Goal: Task Accomplishment & Management: Use online tool/utility

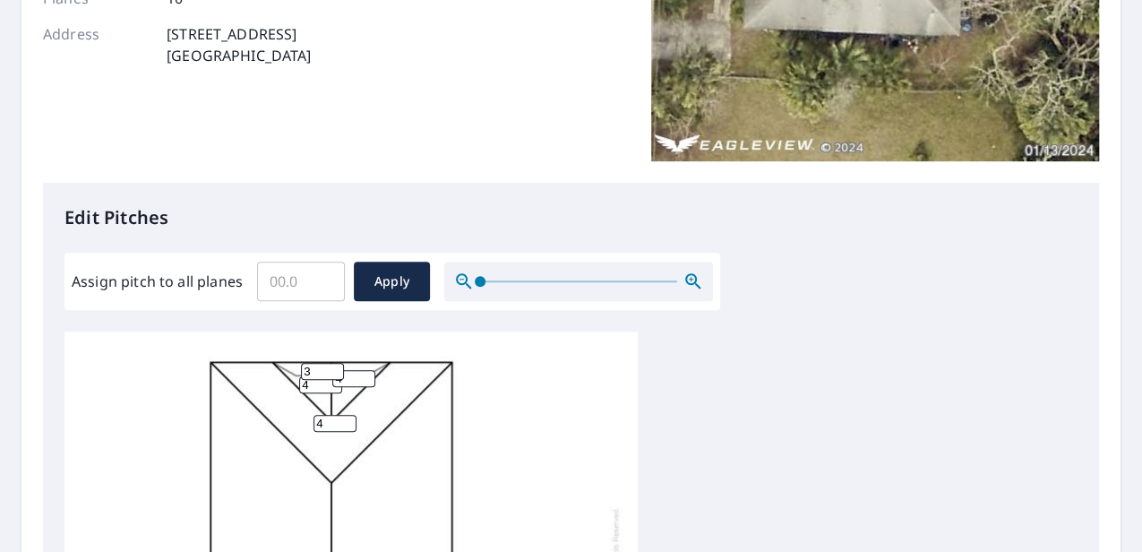
scroll to position [13, 0]
click at [287, 287] on input "Assign pitch to all planes" at bounding box center [301, 281] width 88 height 50
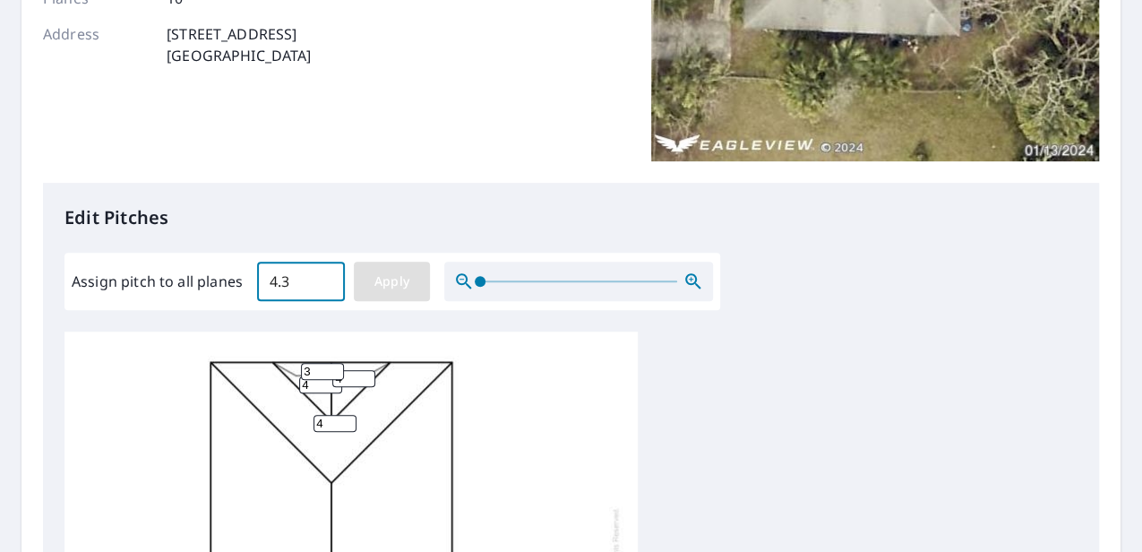
type input "4.3"
click at [396, 278] on span "Apply" at bounding box center [391, 281] width 47 height 22
type input "4.3"
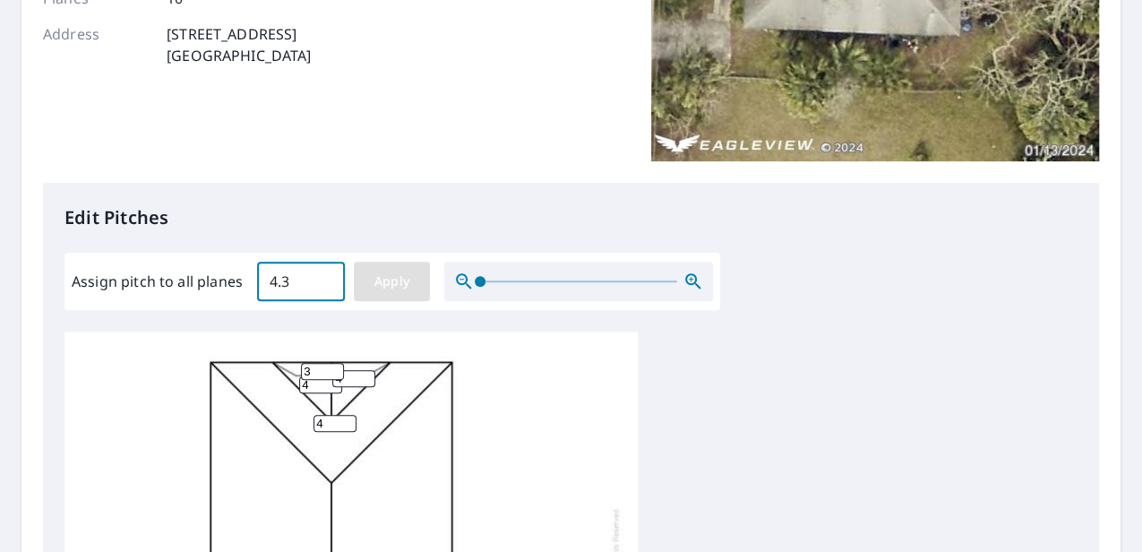
type input "4.3"
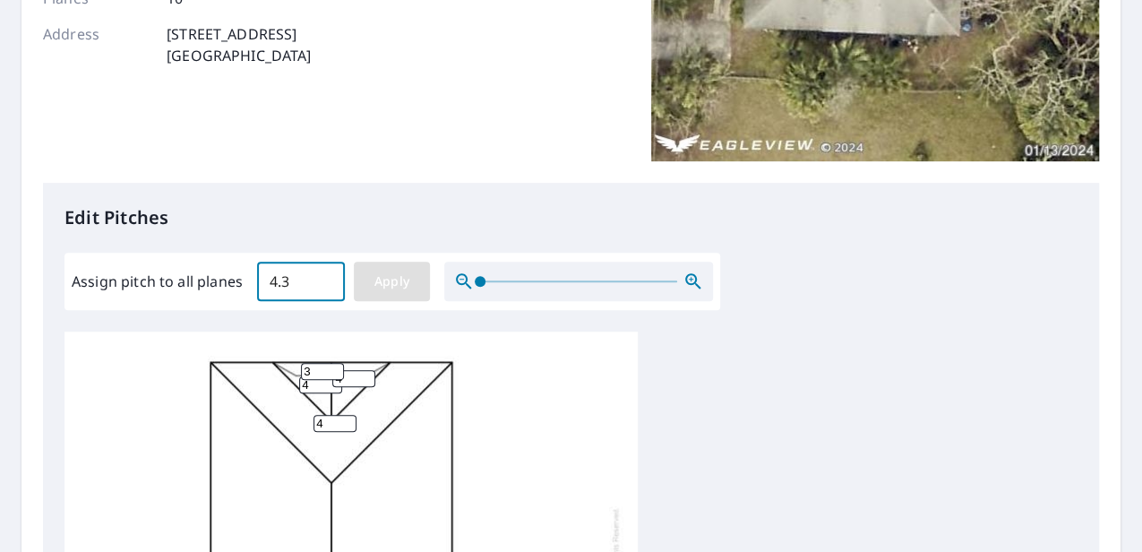
type input "4.3"
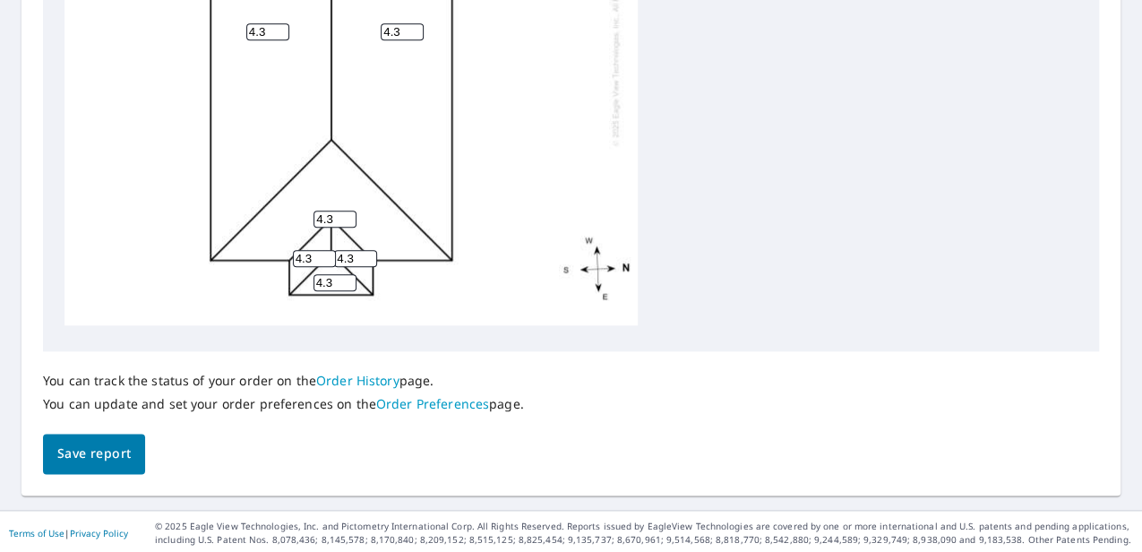
scroll to position [865, 0]
click at [134, 450] on button "Save report" at bounding box center [94, 451] width 102 height 40
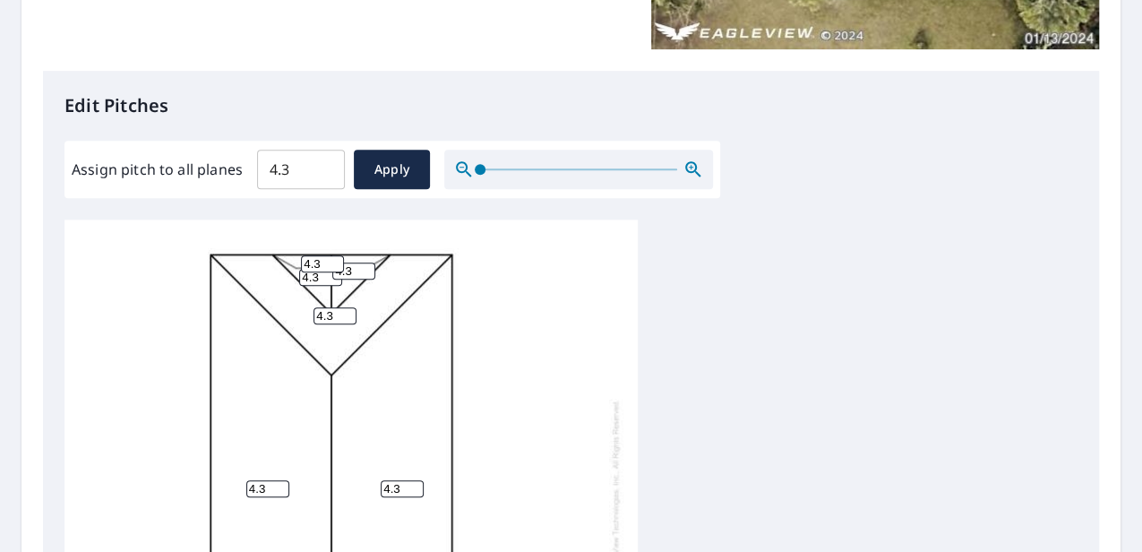
scroll to position [417, 0]
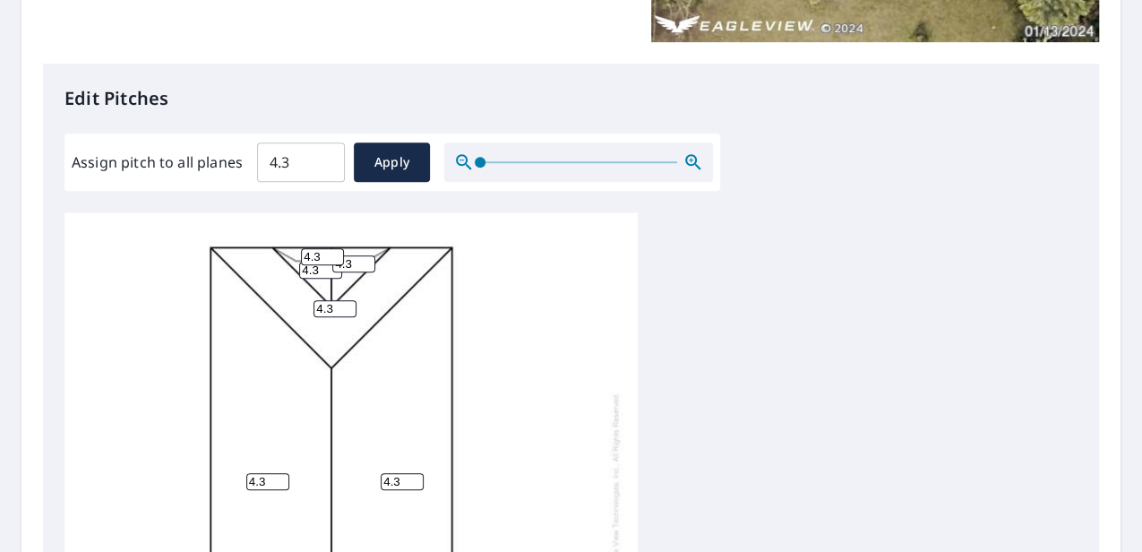
drag, startPoint x: 793, startPoint y: 378, endPoint x: 725, endPoint y: 177, distance: 211.8
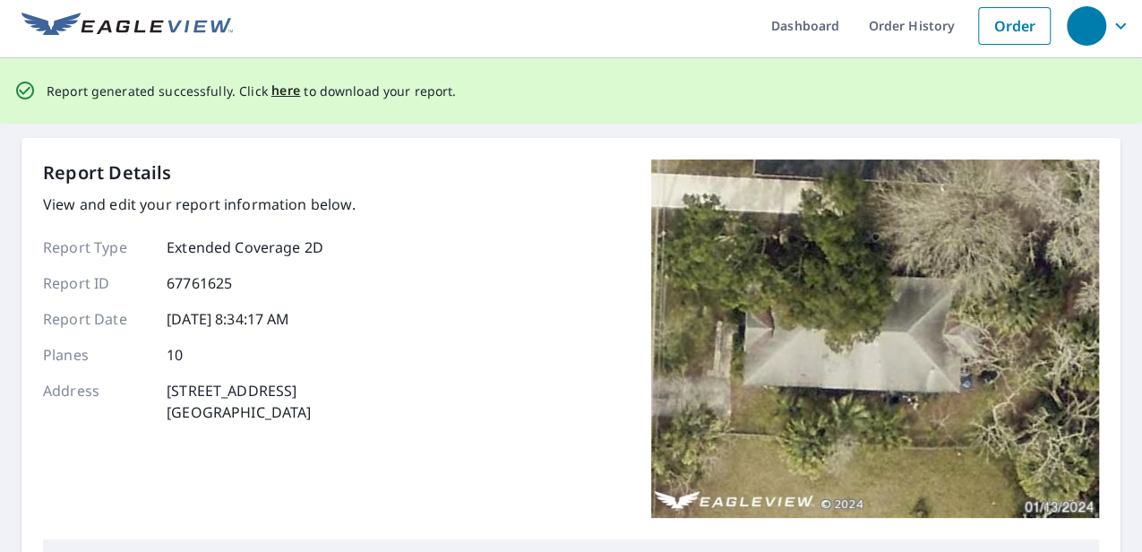
scroll to position [0, 0]
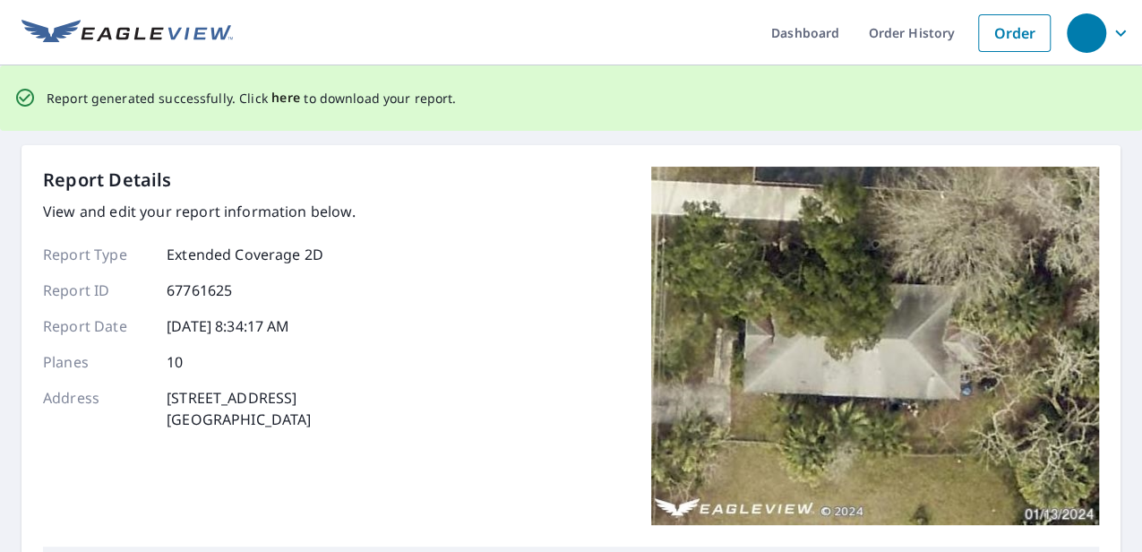
click at [285, 99] on span "here" at bounding box center [286, 98] width 30 height 22
